Goal: Find contact information: Find contact information

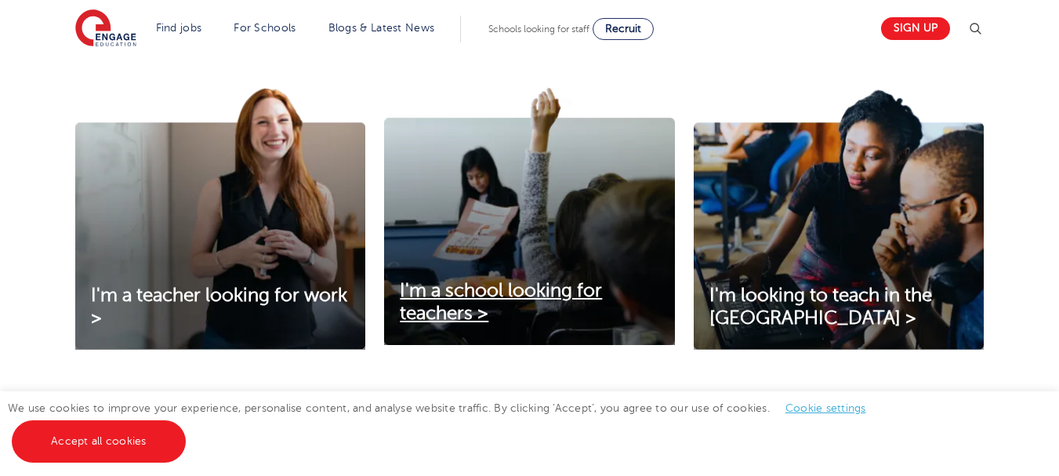
scroll to position [516, 0]
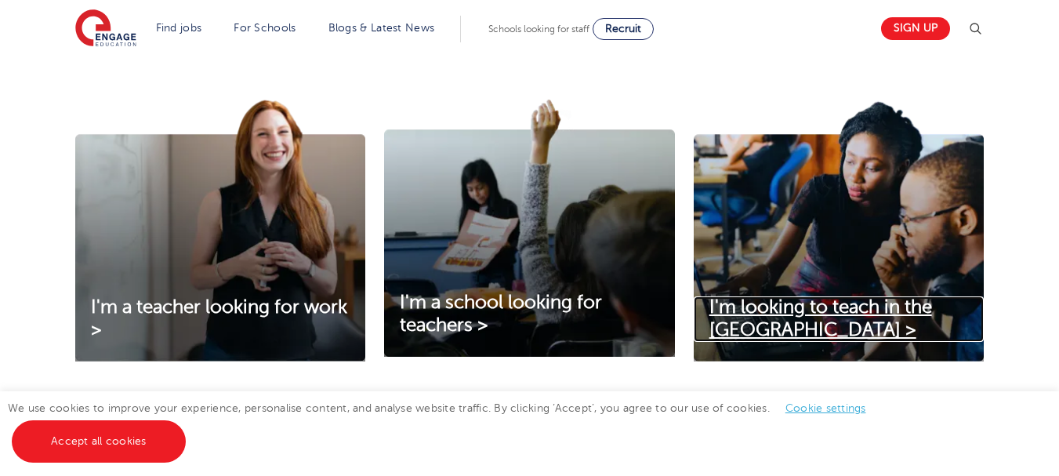
click at [815, 302] on span "I'm looking to teach in the UK >" at bounding box center [820, 318] width 223 height 44
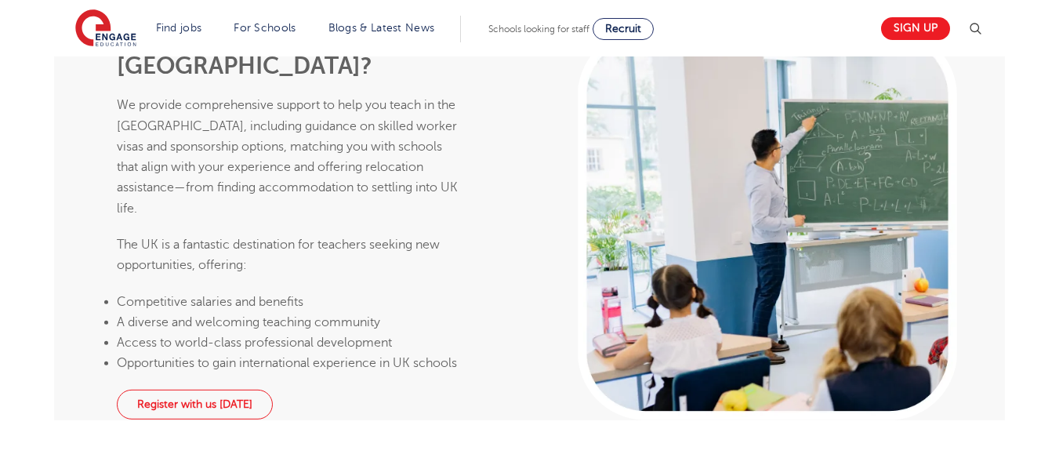
scroll to position [1489, 0]
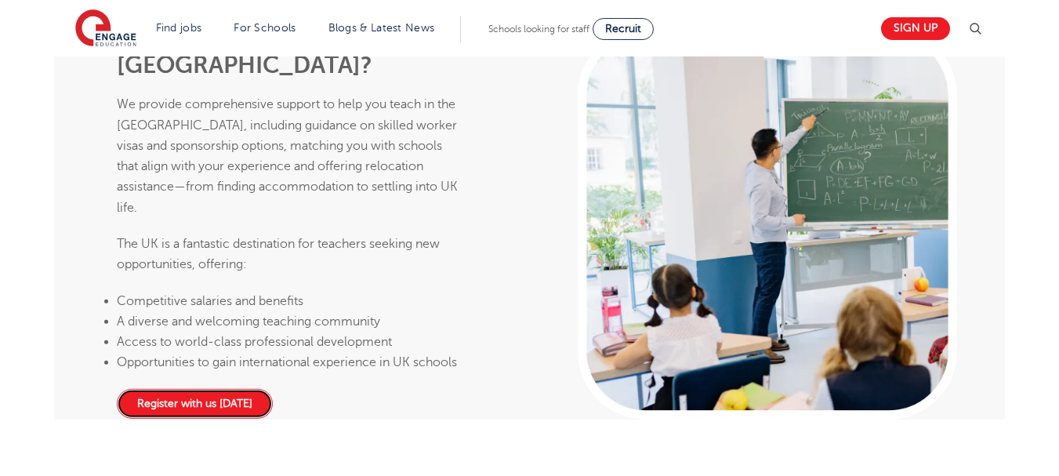
click at [194, 389] on link "Register with us today" at bounding box center [195, 404] width 156 height 30
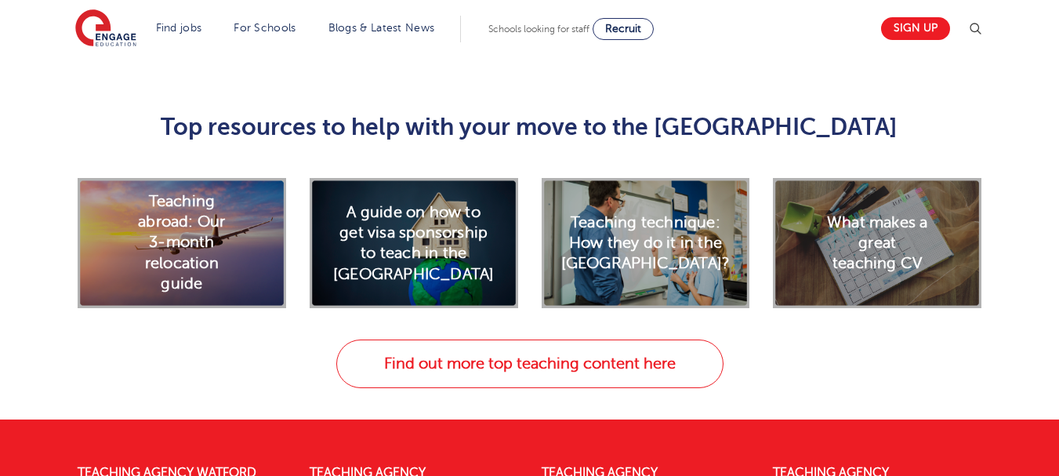
scroll to position [2116, 0]
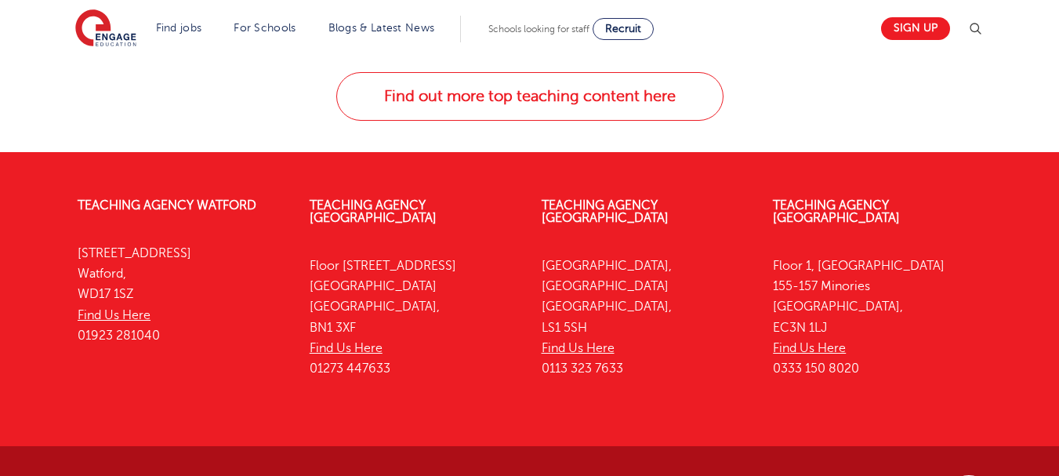
scroll to position [2179, 0]
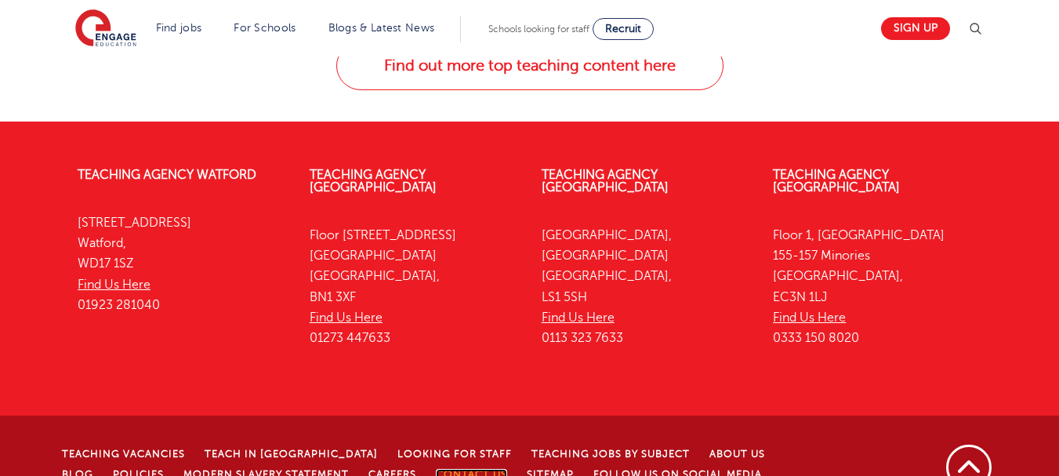
click at [436, 469] on link "Contact Us" at bounding box center [471, 474] width 71 height 11
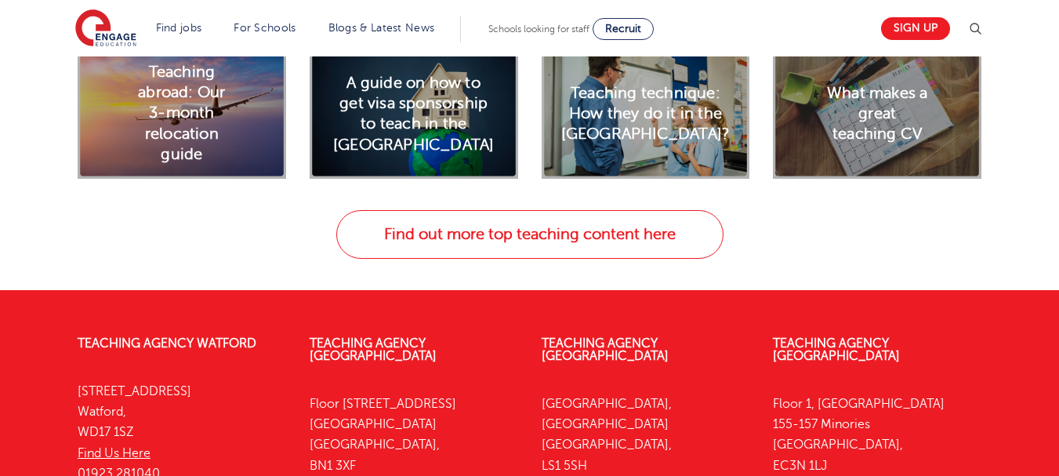
scroll to position [1865, 0]
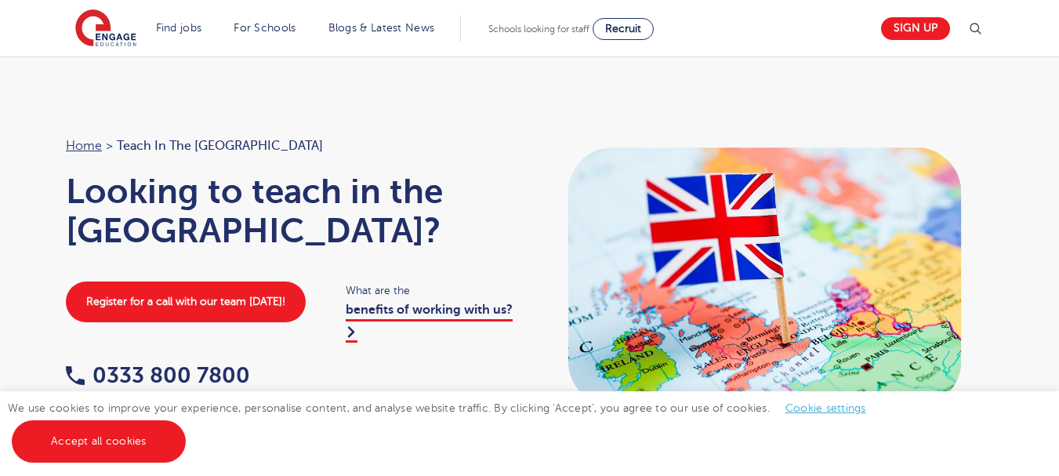
scroll to position [1865, 0]
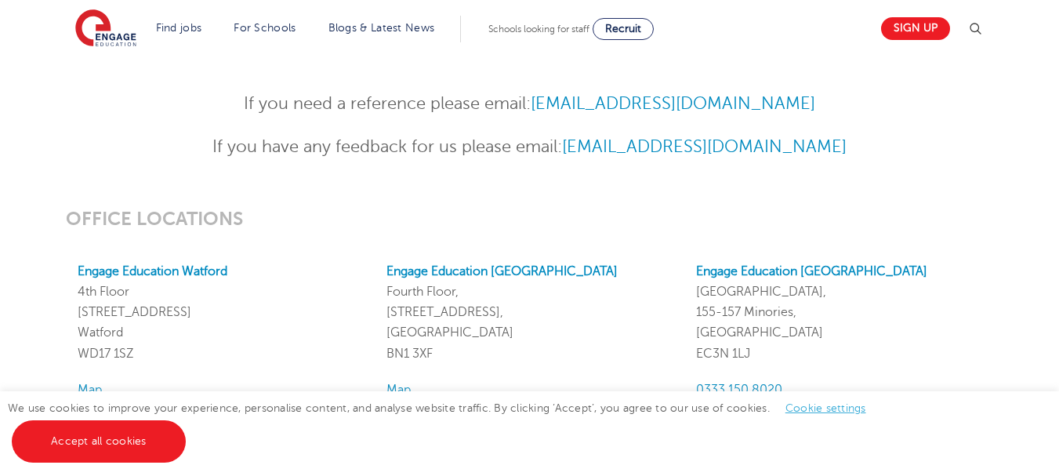
scroll to position [1097, 0]
